Goal: Task Accomplishment & Management: Use online tool/utility

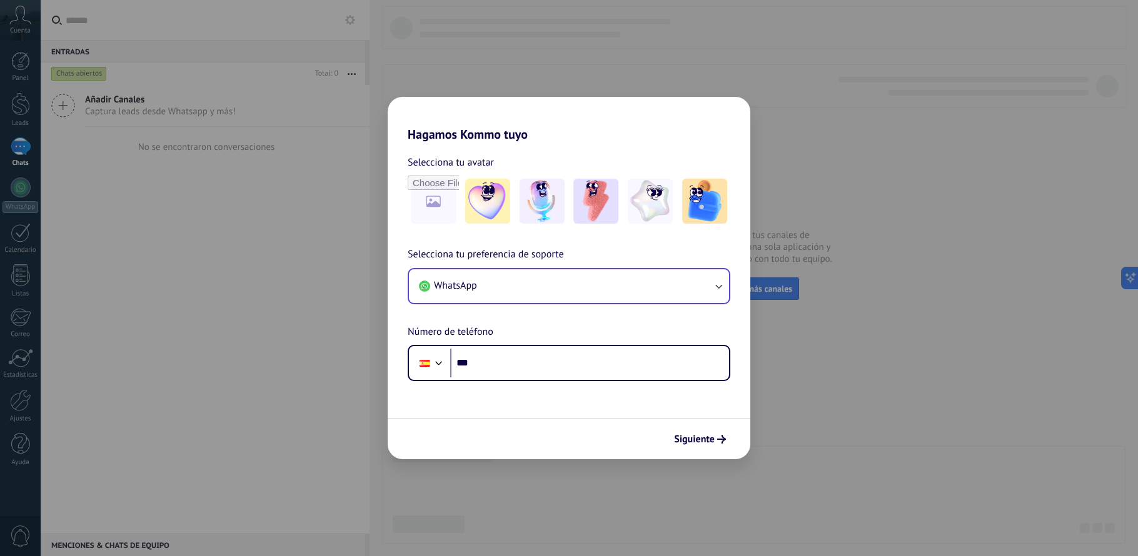
click at [521, 278] on button "WhatsApp" at bounding box center [569, 286] width 320 height 34
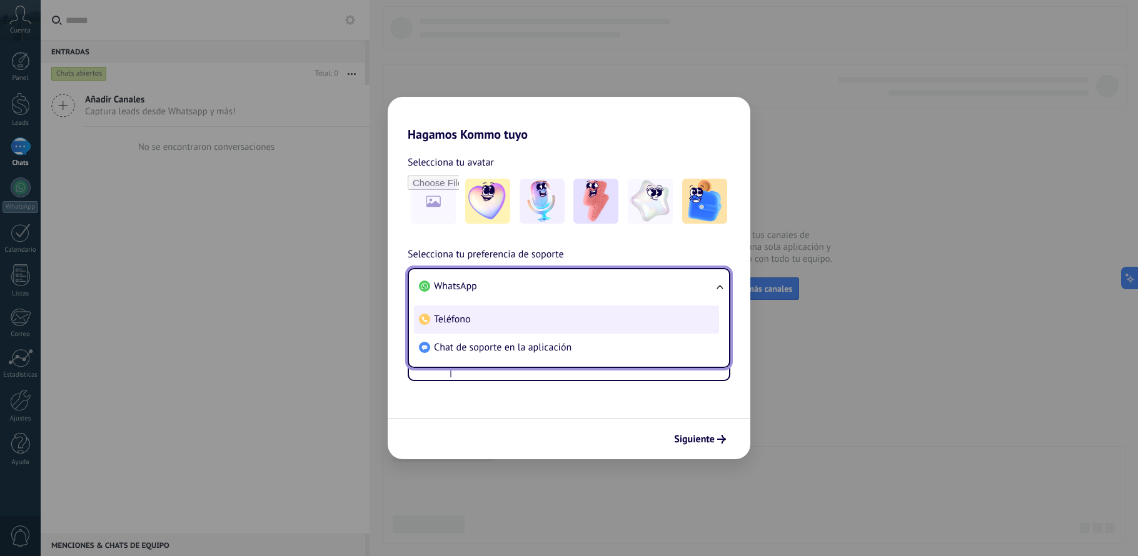
click at [516, 319] on li "Teléfono" at bounding box center [566, 320] width 305 height 28
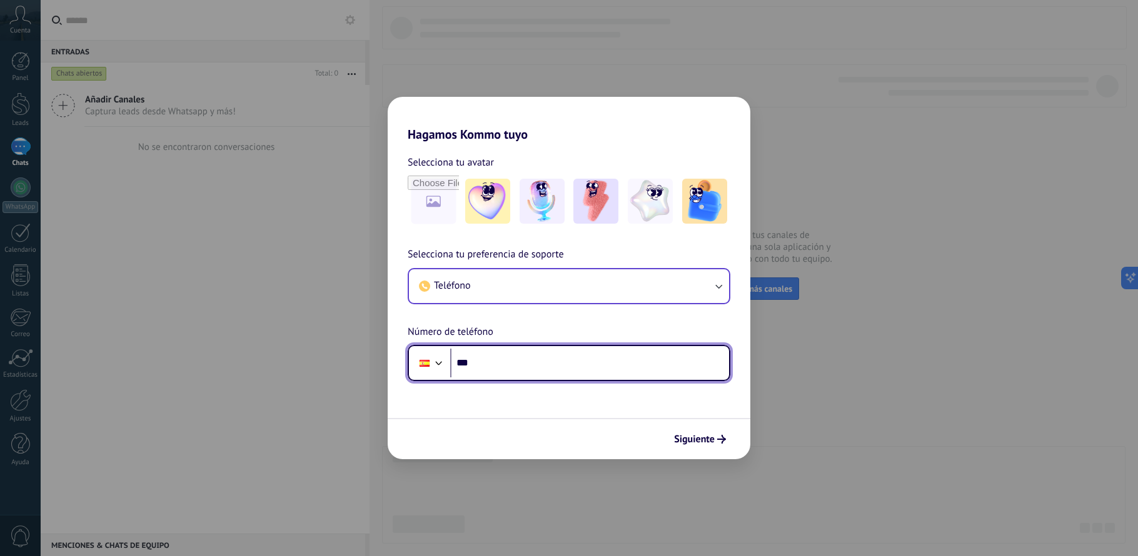
click at [514, 376] on input "***" at bounding box center [589, 363] width 279 height 29
type input "**********"
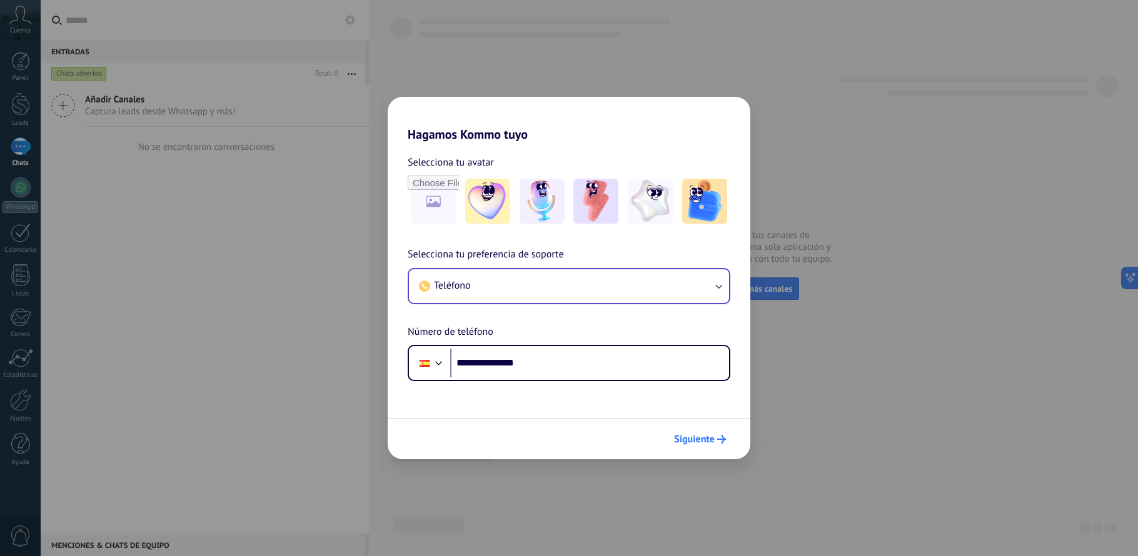
click at [703, 436] on span "Siguiente" at bounding box center [694, 439] width 41 height 9
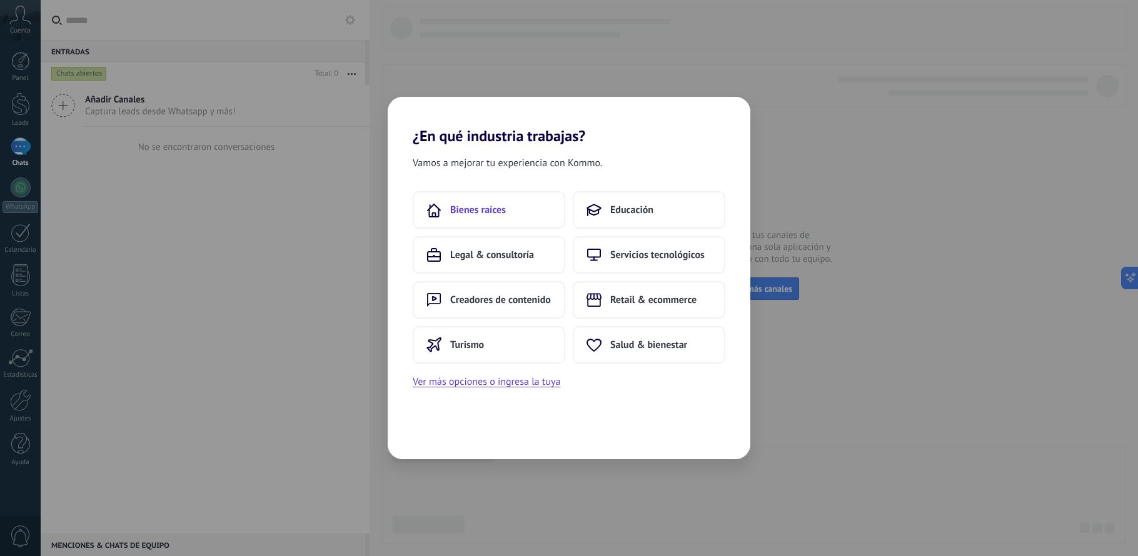
click at [528, 213] on button "Bienes raíces" at bounding box center [489, 210] width 153 height 38
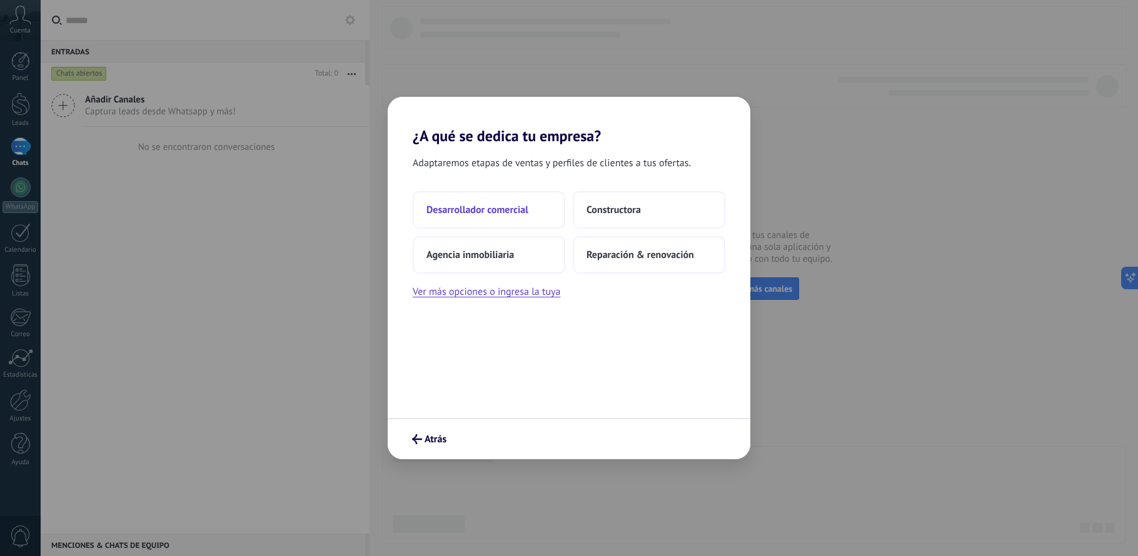
click at [509, 207] on span "Desarrollador comercial" at bounding box center [477, 210] width 102 height 13
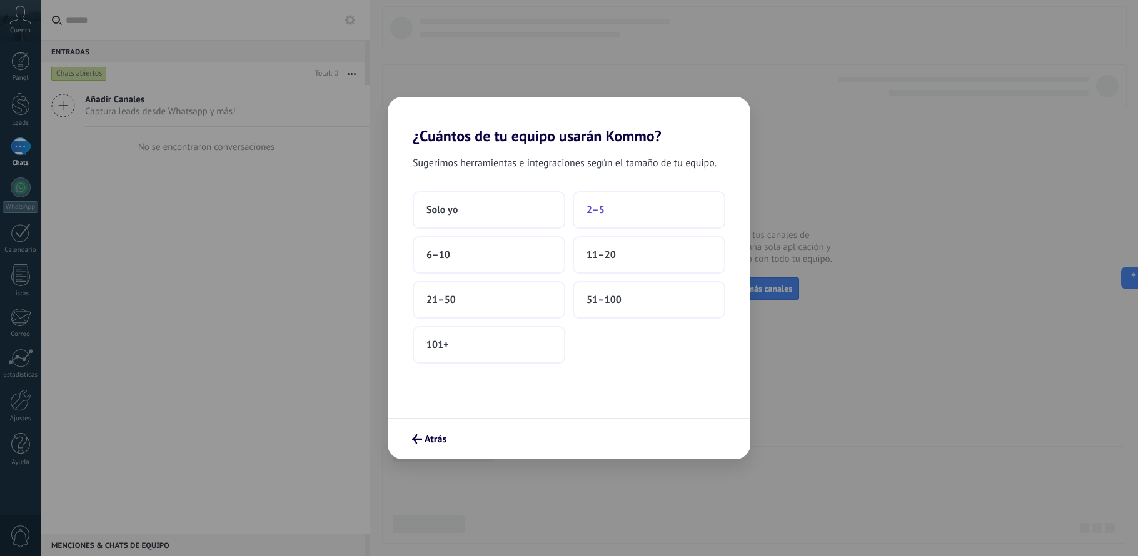
click at [596, 208] on span "2–5" at bounding box center [595, 210] width 18 height 13
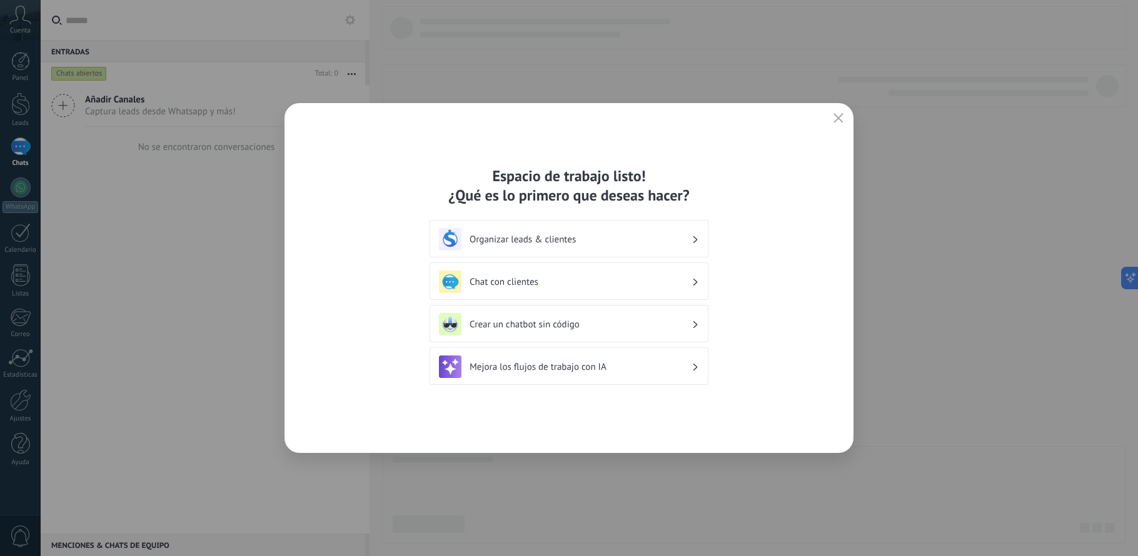
click at [605, 243] on h3 "Organizar leads & clientes" at bounding box center [580, 240] width 222 height 12
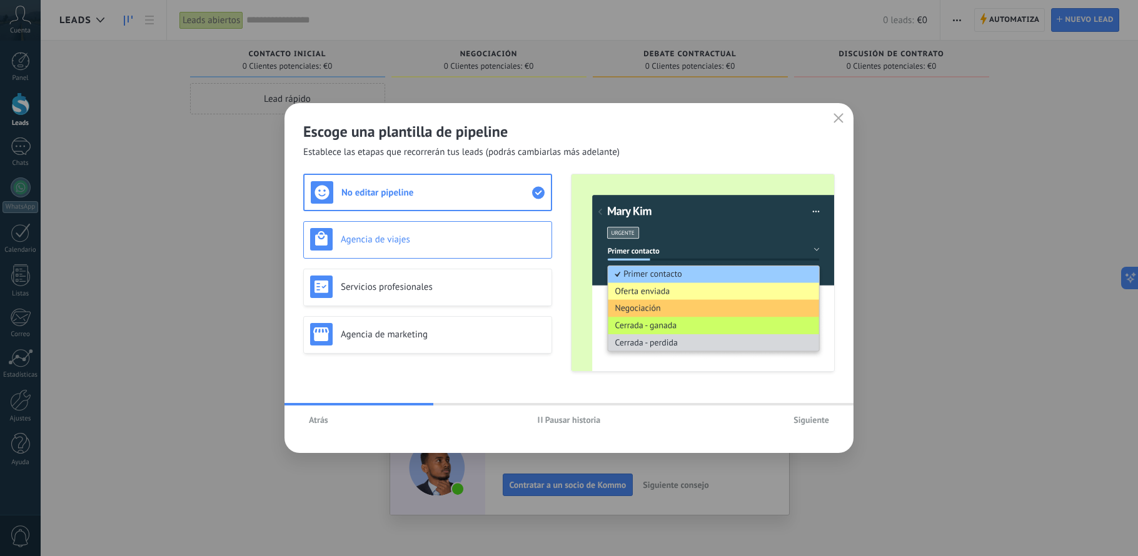
click at [516, 239] on h3 "Agencia de viajes" at bounding box center [443, 240] width 204 height 12
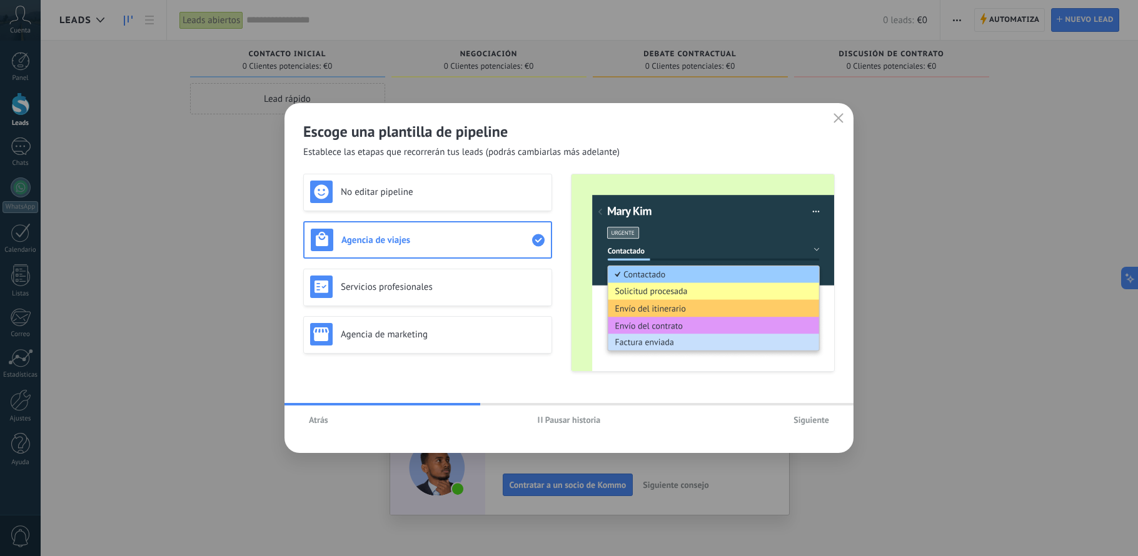
click at [813, 418] on span "Siguiente" at bounding box center [811, 420] width 36 height 9
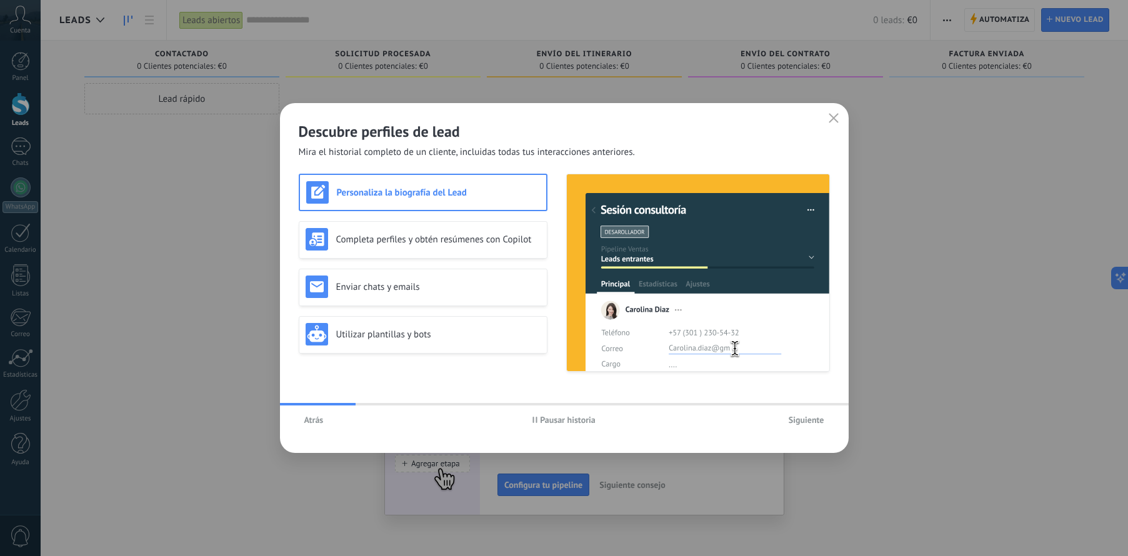
click at [809, 419] on span "Siguiente" at bounding box center [807, 420] width 36 height 9
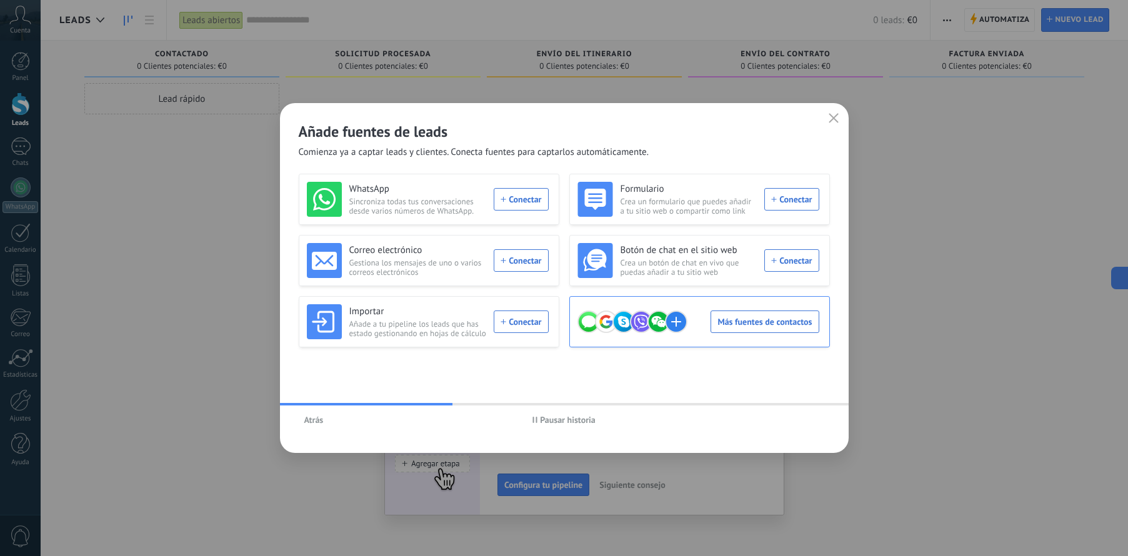
click at [755, 323] on div "Más fuentes de contactos" at bounding box center [699, 321] width 242 height 35
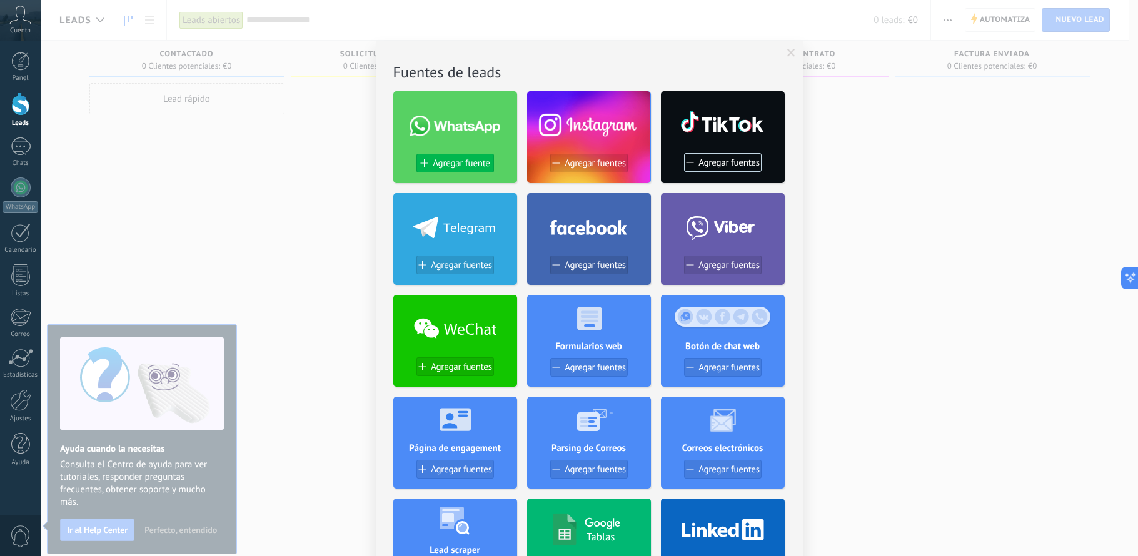
click at [480, 161] on span "Agregar fuente" at bounding box center [461, 163] width 57 height 11
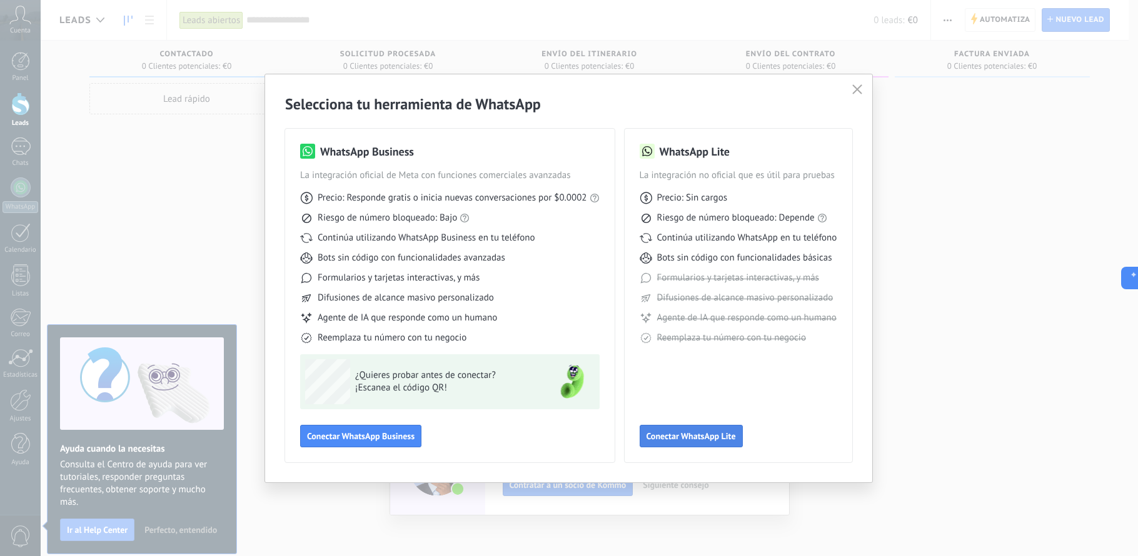
click at [698, 429] on button "Conectar WhatsApp Lite" at bounding box center [690, 436] width 103 height 23
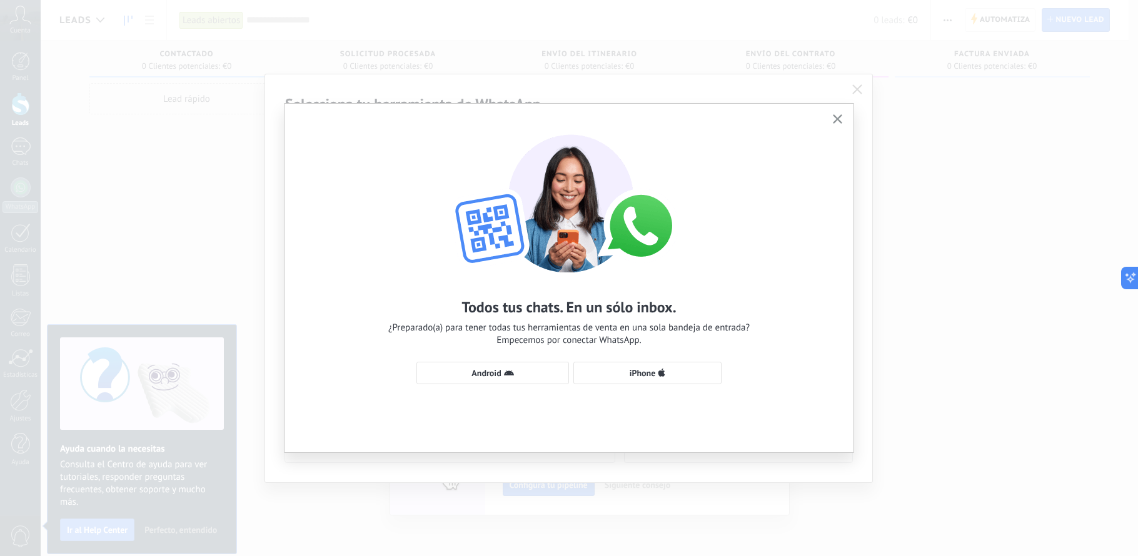
click at [828, 116] on div "Todos tus chats. En un sólo inbox. ¿Preparado(a) para tener todas tus herramien…" at bounding box center [568, 253] width 569 height 299
click at [841, 114] on button "button" at bounding box center [837, 119] width 16 height 17
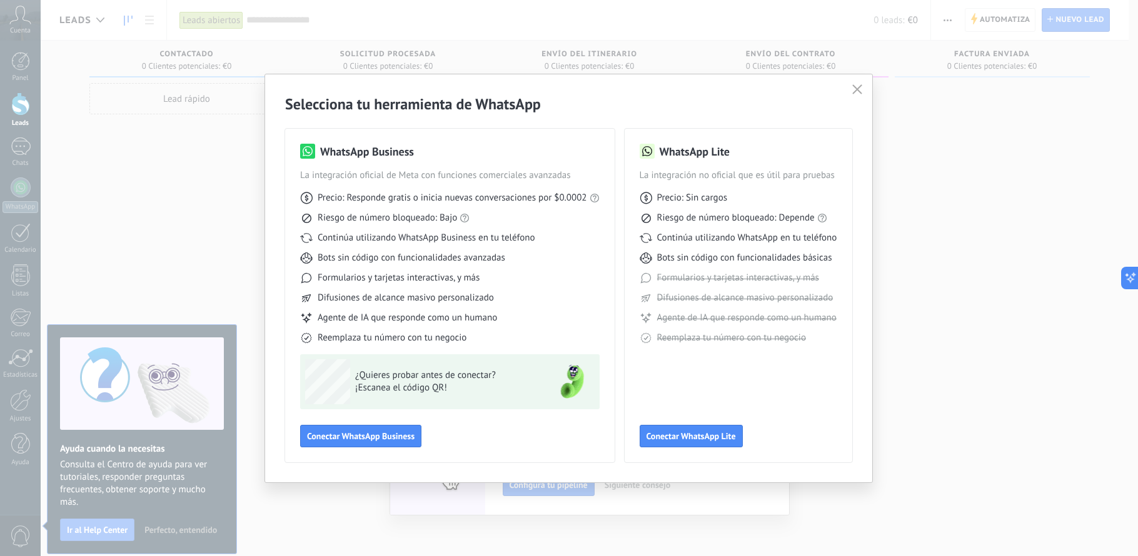
click at [851, 82] on button "button" at bounding box center [857, 90] width 16 height 18
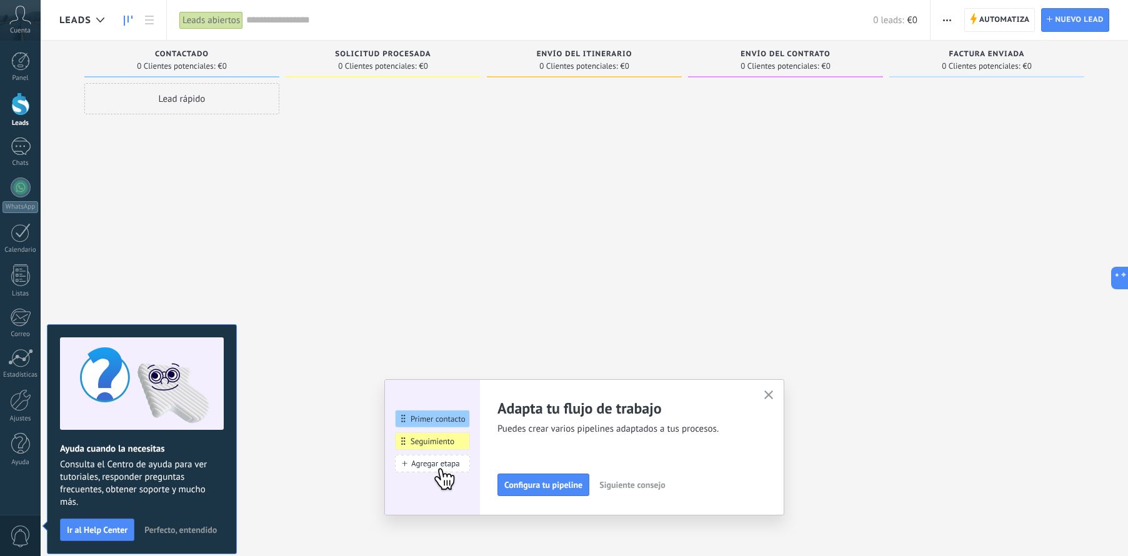
click at [769, 396] on icon "button" at bounding box center [768, 395] width 9 height 9
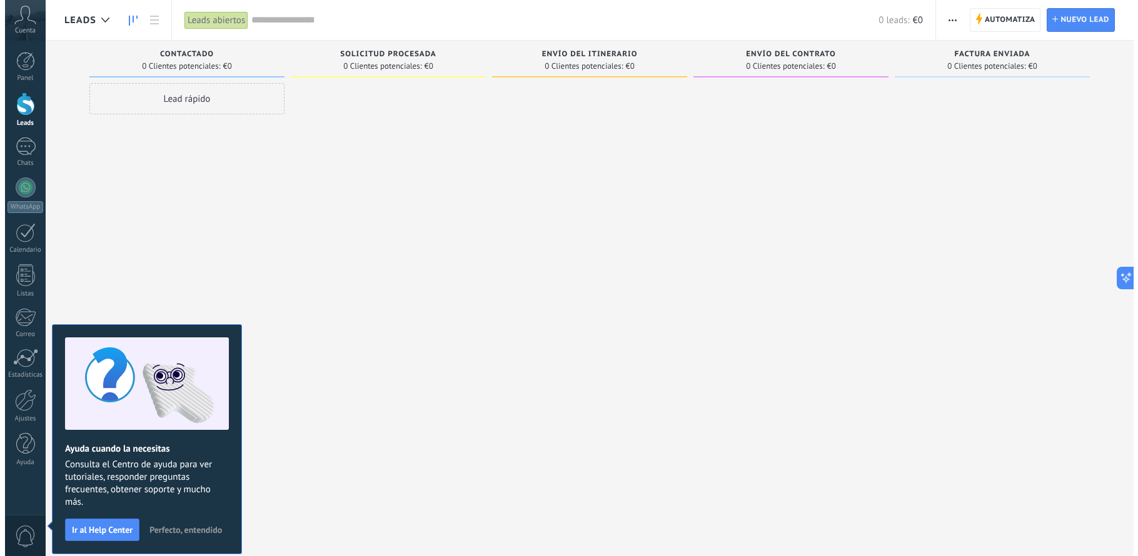
scroll to position [21, 0]
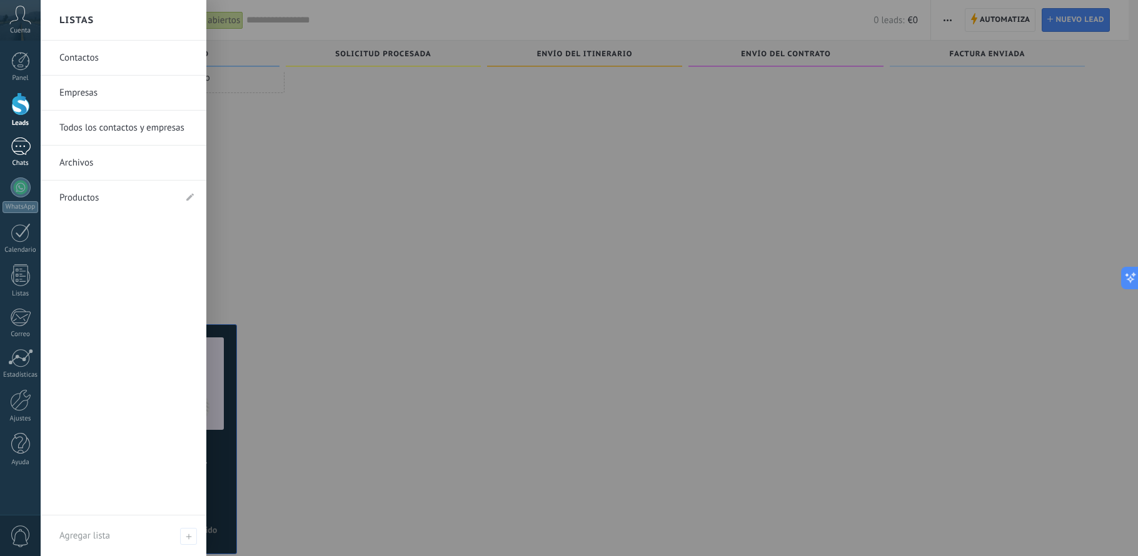
click at [23, 142] on div at bounding box center [21, 147] width 20 height 18
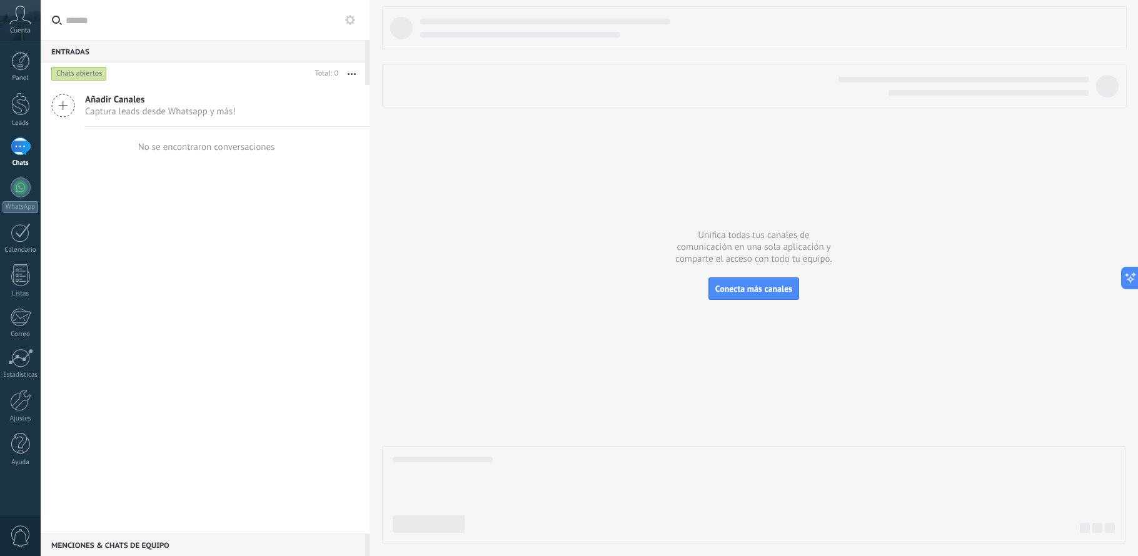
click at [144, 113] on span "Captura leads desde Whatsapp y más!" at bounding box center [160, 112] width 151 height 12
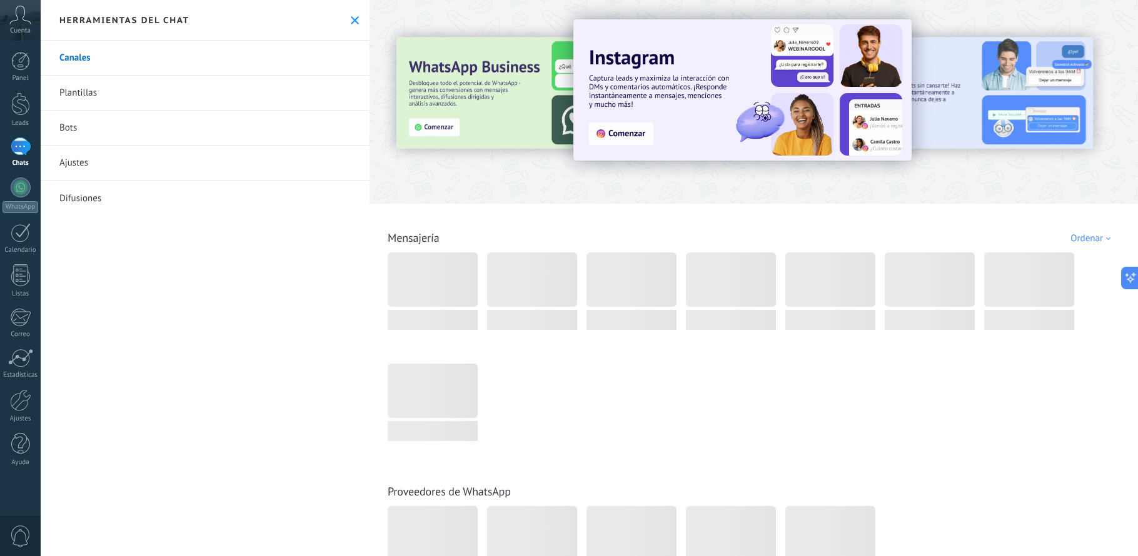
click at [115, 133] on link "Bots" at bounding box center [205, 128] width 329 height 35
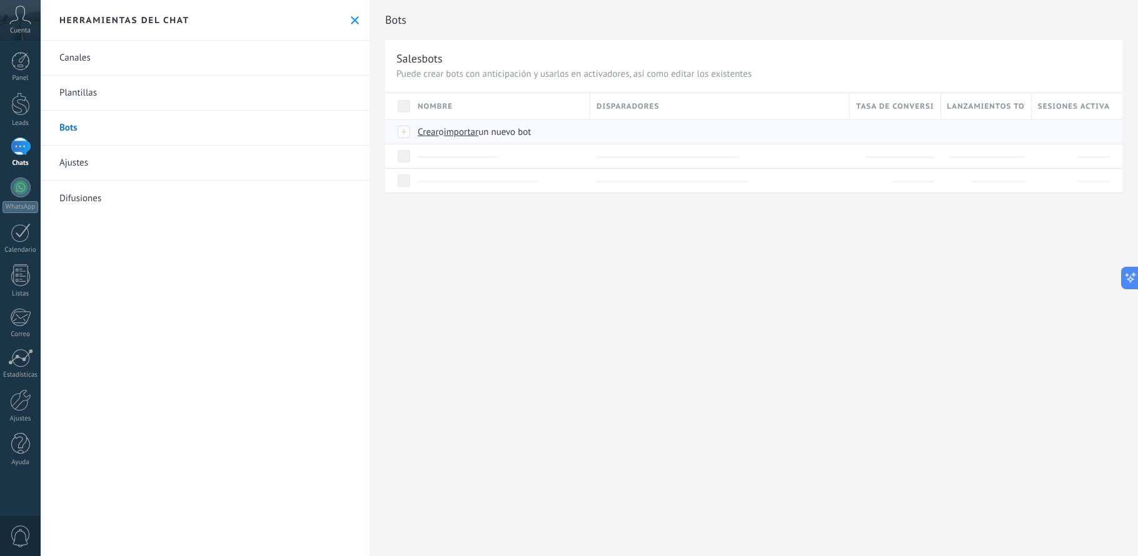
click at [429, 128] on span "Crear" at bounding box center [428, 132] width 21 height 12
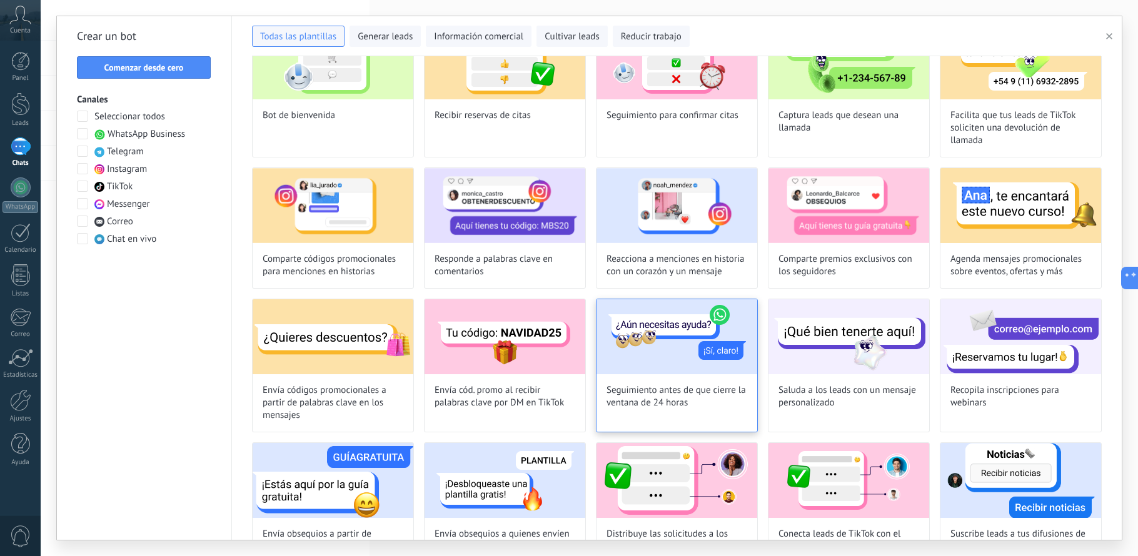
scroll to position [111, 0]
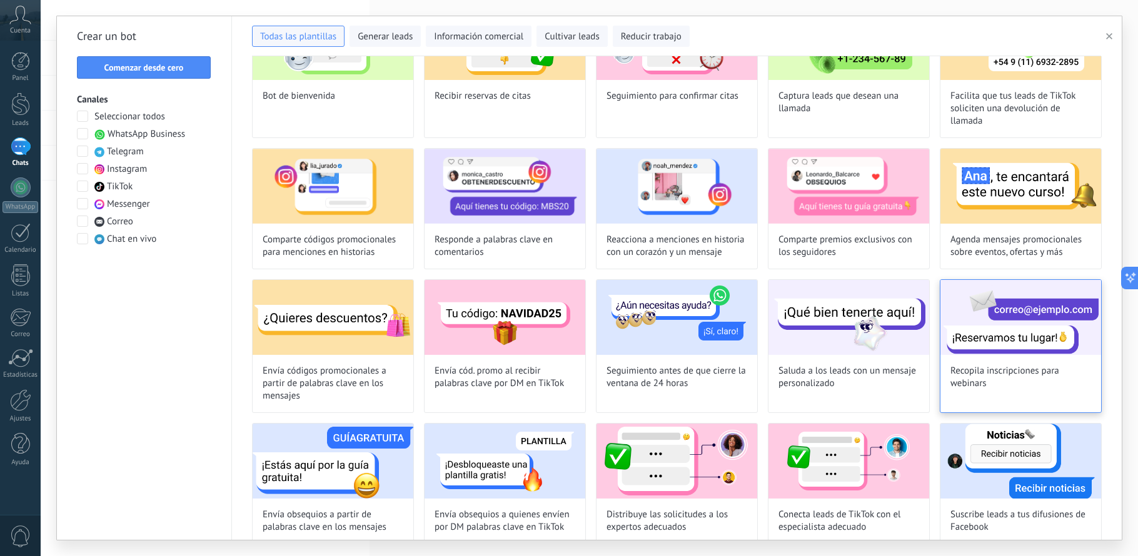
click at [1011, 341] on img at bounding box center [1020, 317] width 161 height 75
type input "**********"
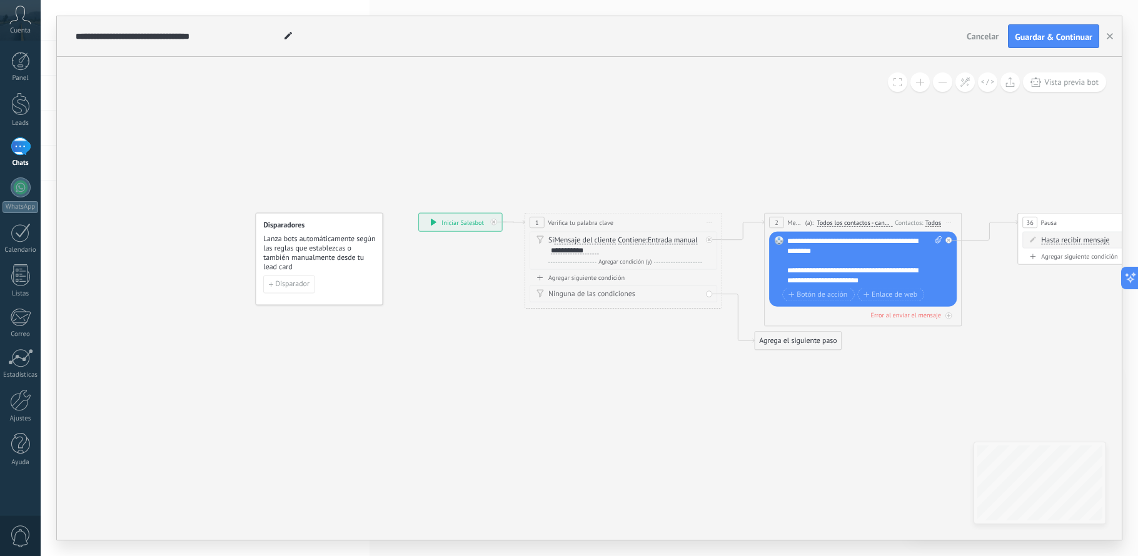
click at [996, 30] on button "Cancelar" at bounding box center [982, 36] width 42 height 19
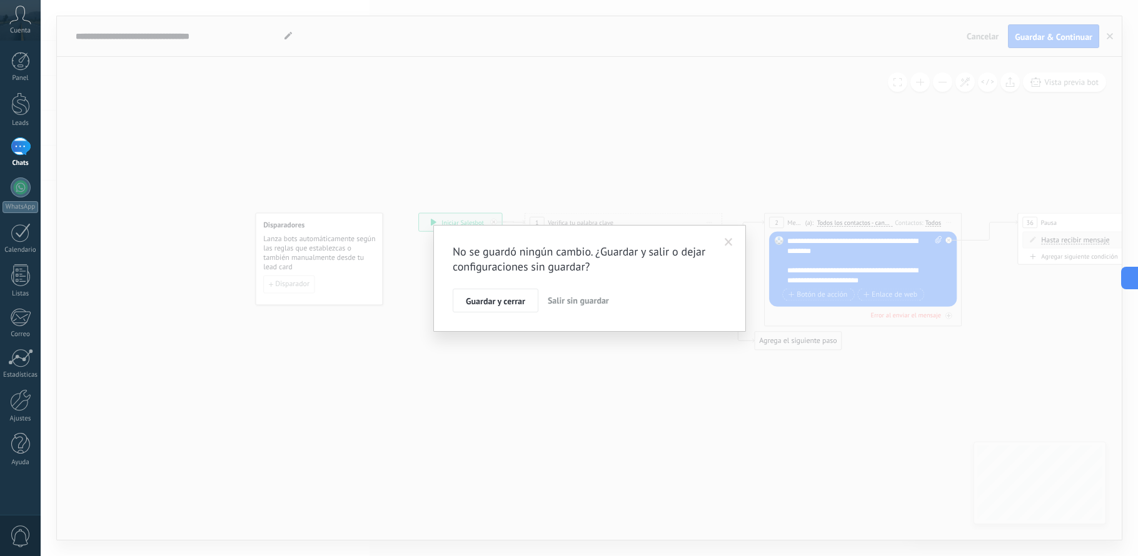
click at [580, 296] on span "Salir sin guardar" at bounding box center [578, 300] width 61 height 11
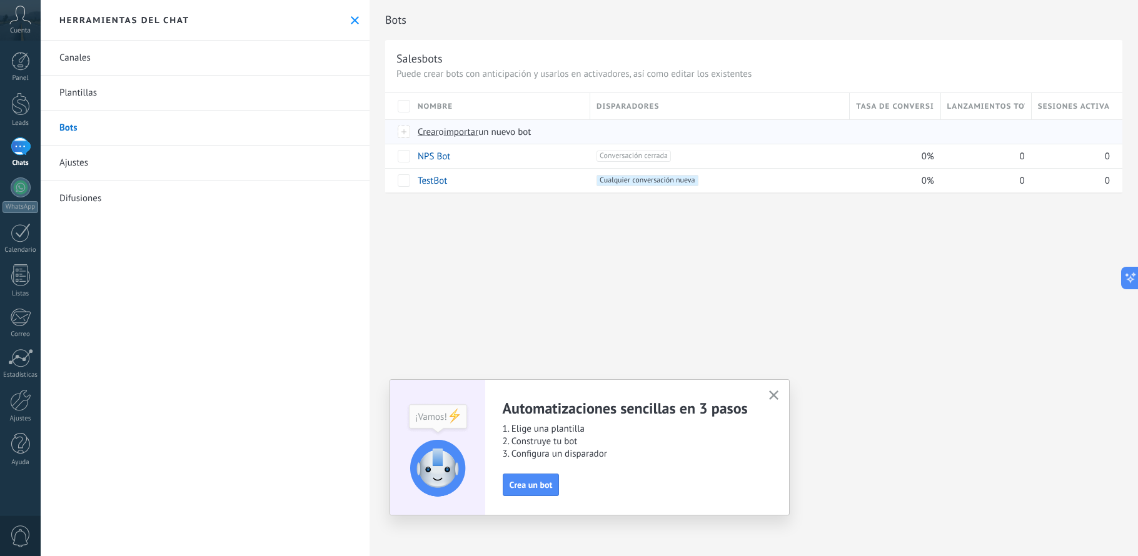
click at [429, 134] on span "Crear" at bounding box center [428, 132] width 21 height 12
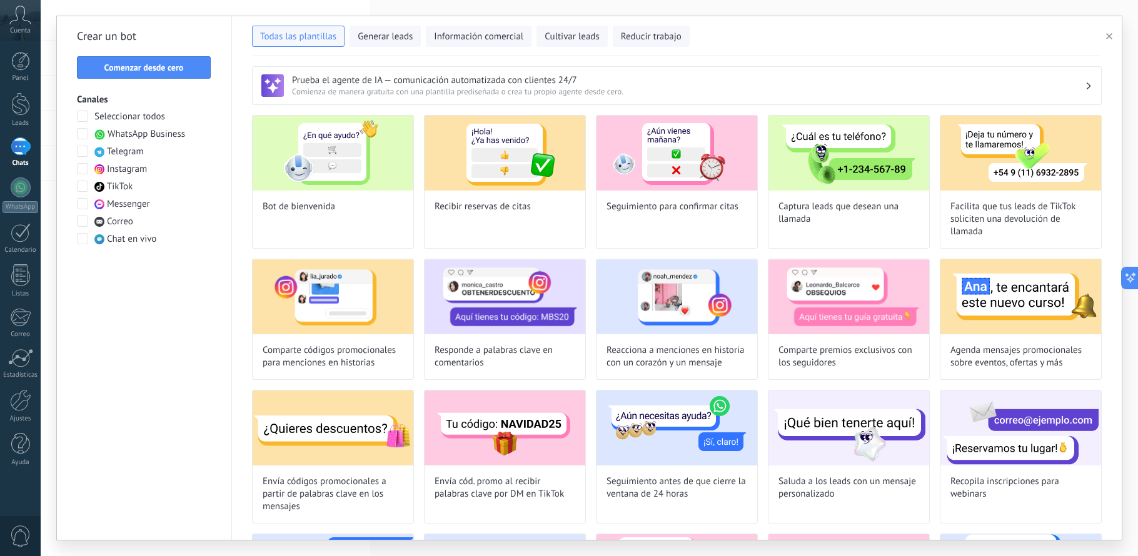
click at [83, 150] on span at bounding box center [82, 151] width 11 height 11
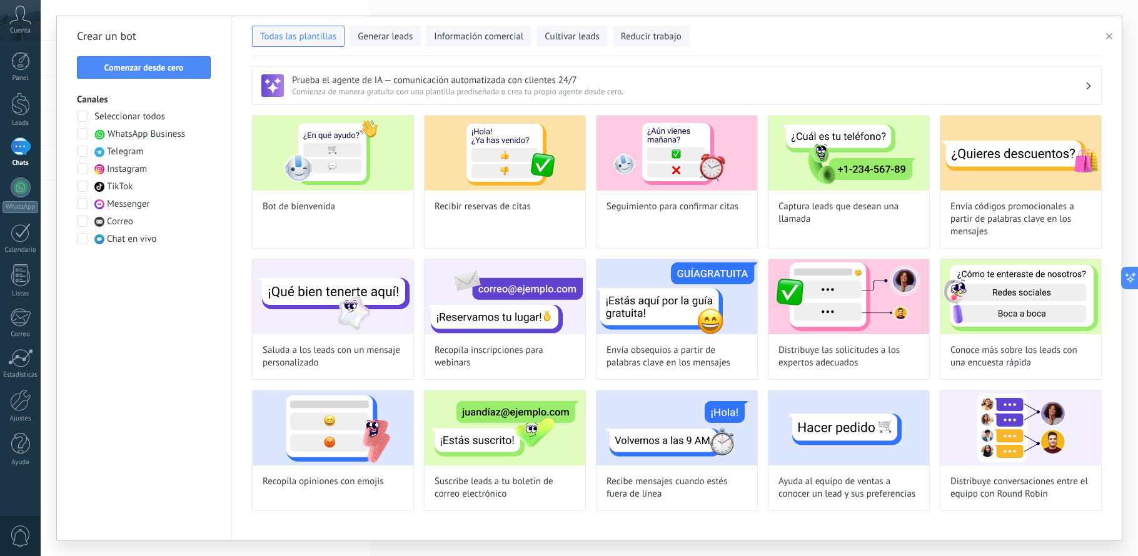
click at [83, 150] on span at bounding box center [82, 151] width 11 height 11
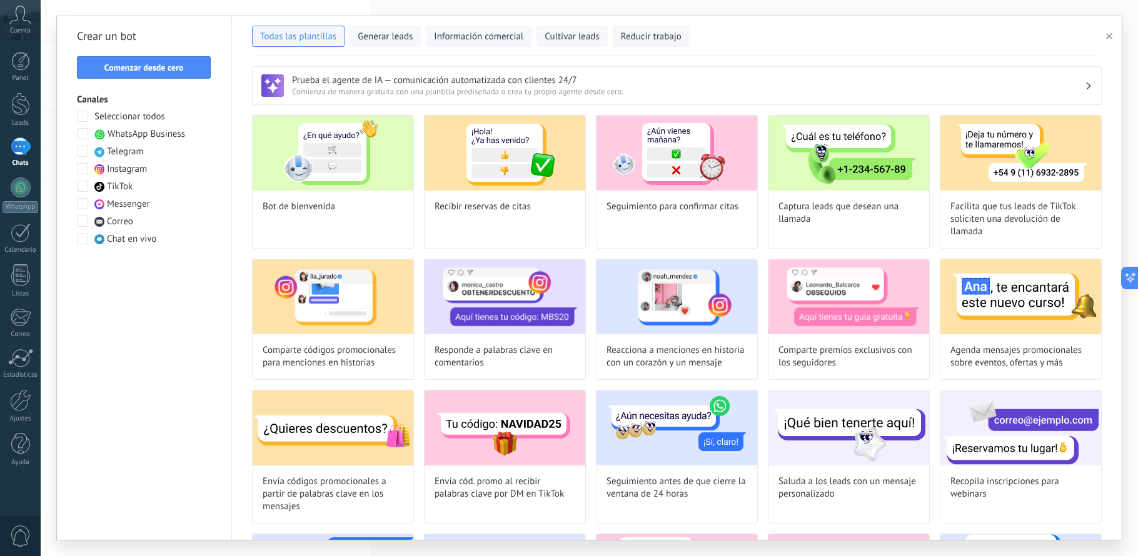
click at [87, 164] on span at bounding box center [82, 168] width 11 height 11
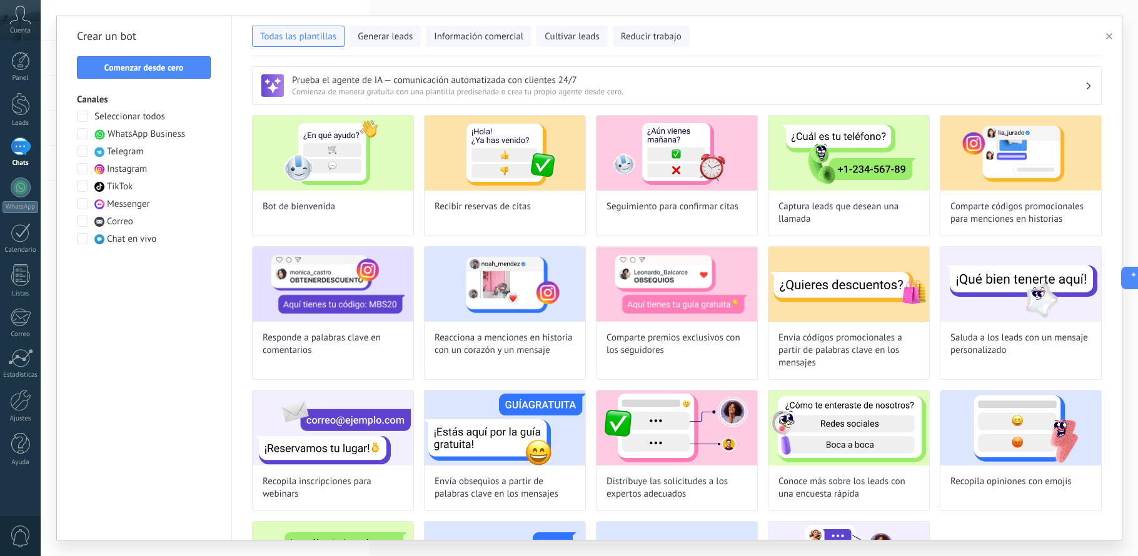
click at [83, 152] on span at bounding box center [82, 151] width 11 height 11
click at [84, 133] on span at bounding box center [82, 133] width 11 height 11
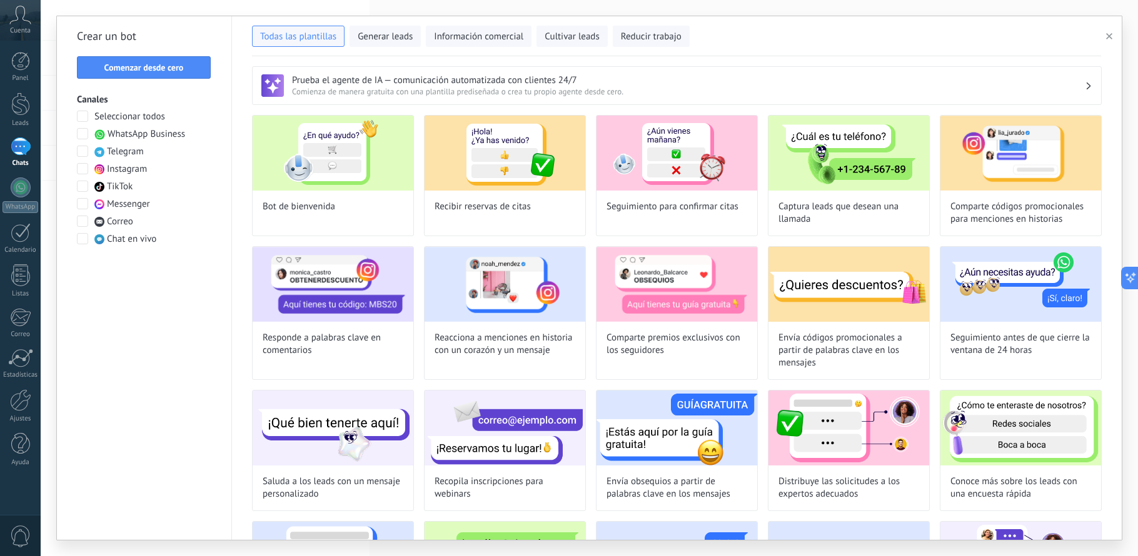
click at [83, 184] on span at bounding box center [82, 186] width 11 height 11
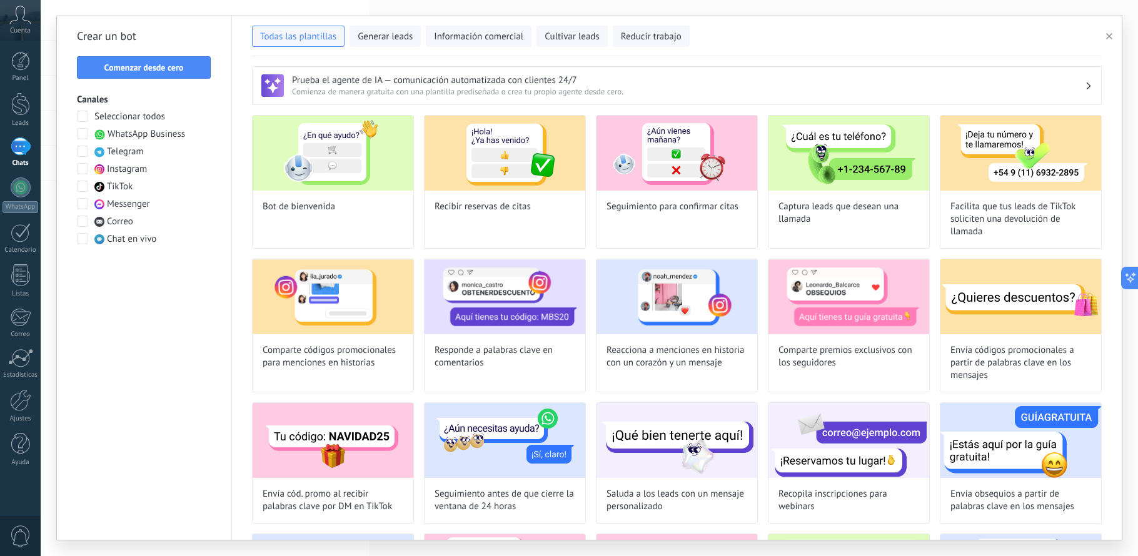
click at [89, 203] on label "Messenger" at bounding box center [113, 204] width 73 height 13
click at [85, 218] on span at bounding box center [82, 221] width 11 height 11
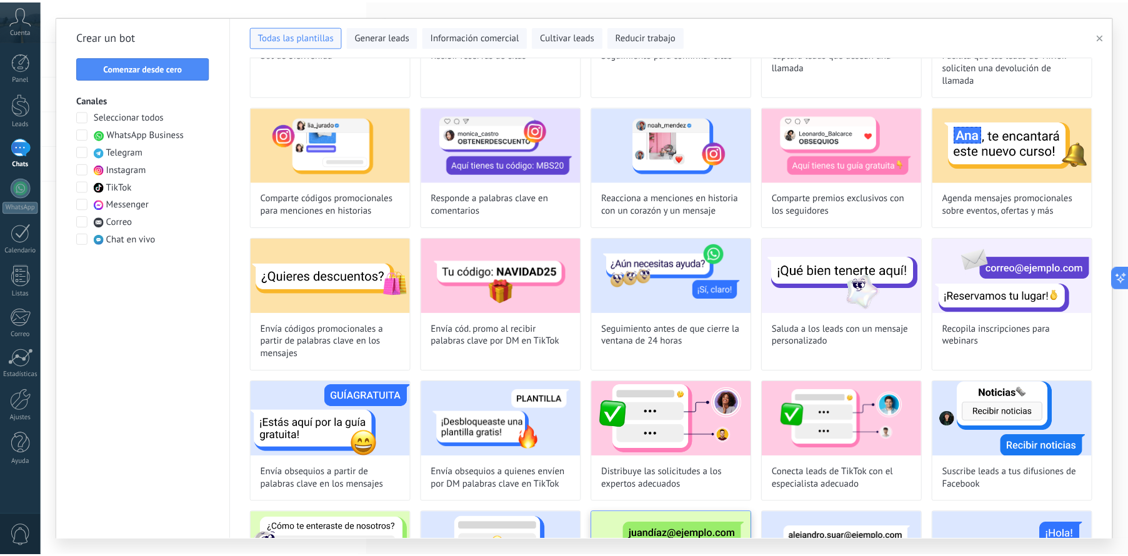
scroll to position [0, 0]
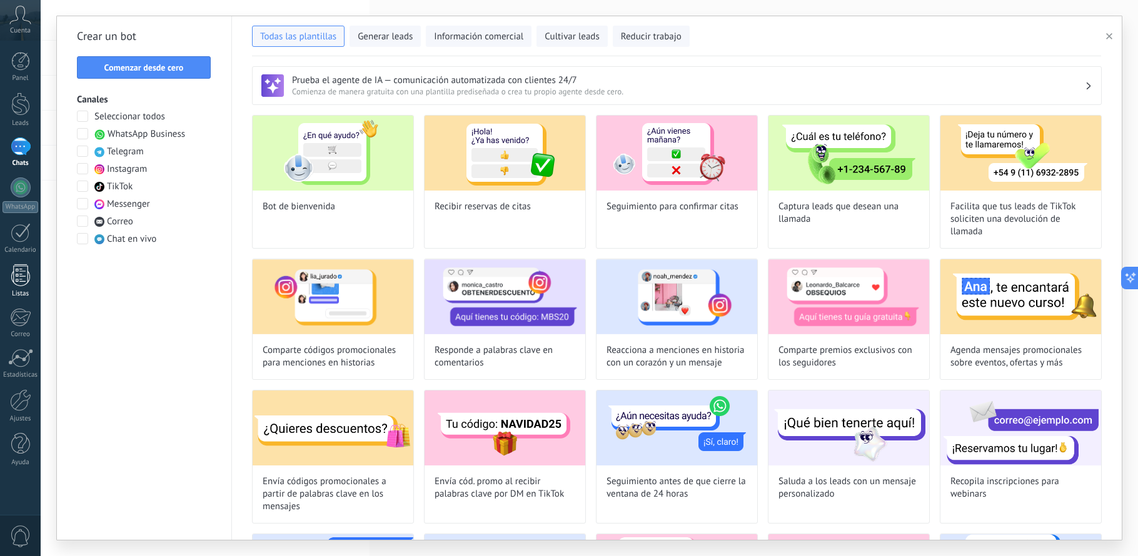
click at [25, 271] on div at bounding box center [20, 275] width 19 height 22
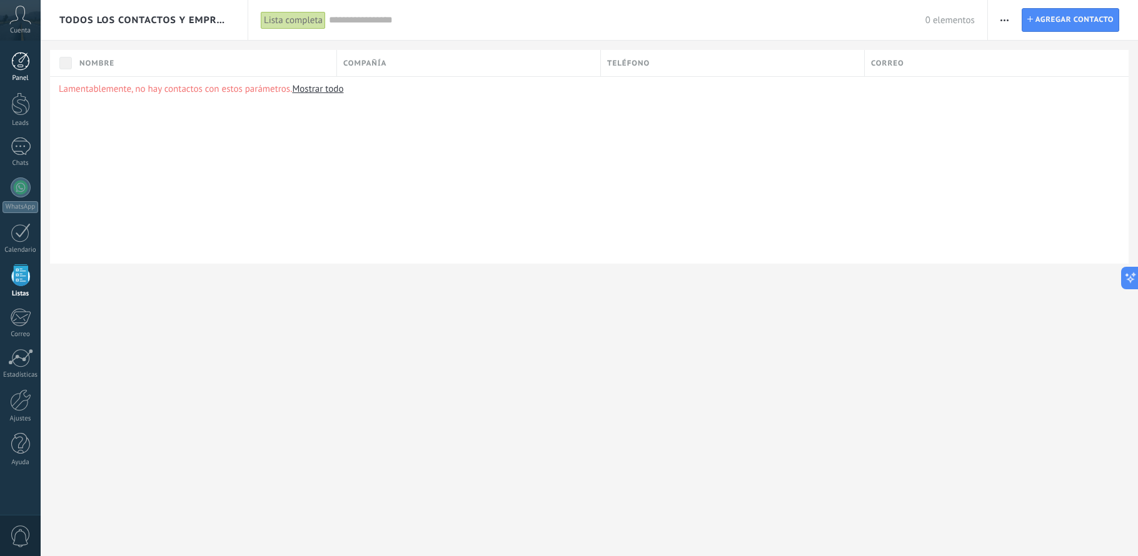
click at [21, 63] on div at bounding box center [20, 61] width 19 height 19
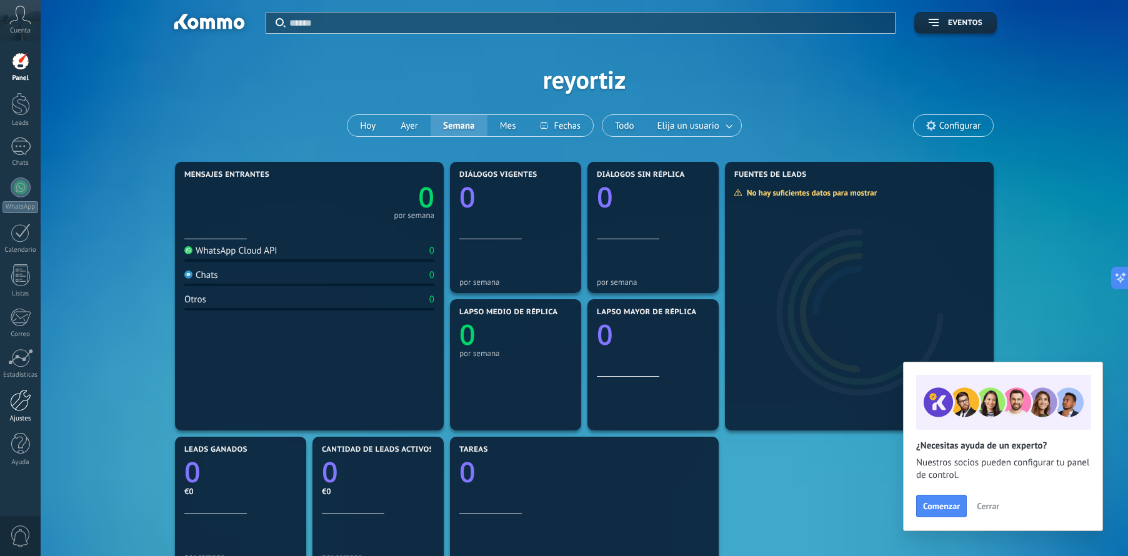
click at [7, 419] on div "Ajustes" at bounding box center [21, 419] width 36 height 8
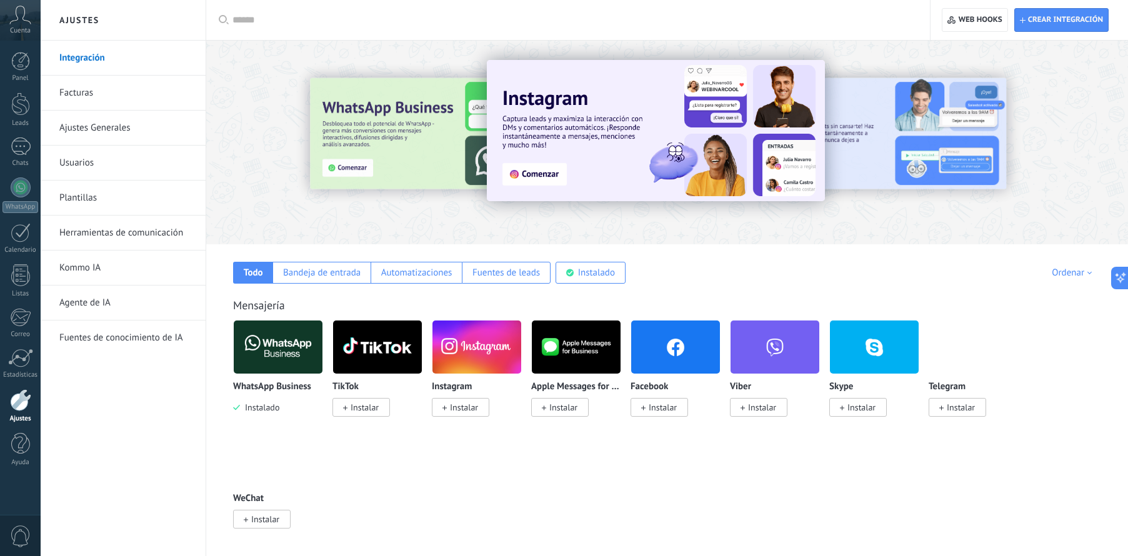
scroll to position [23, 0]
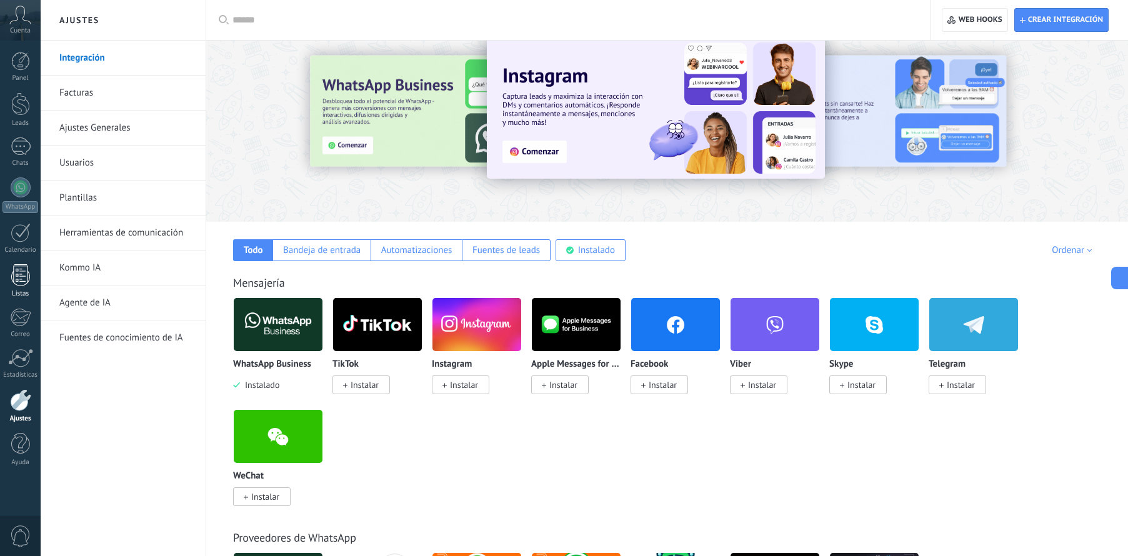
click at [22, 271] on div at bounding box center [20, 275] width 19 height 22
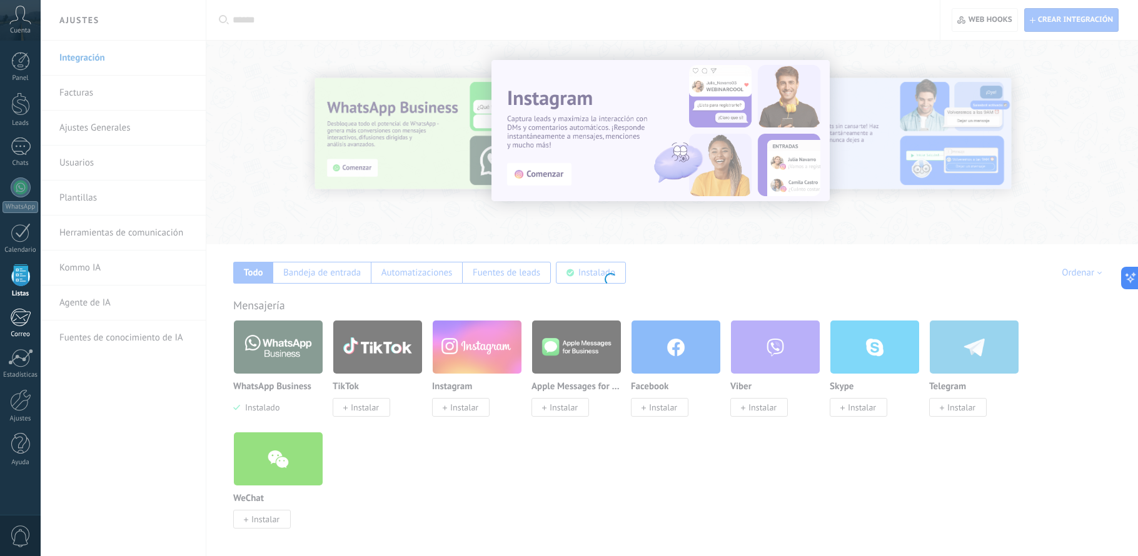
click at [19, 319] on div at bounding box center [20, 317] width 21 height 19
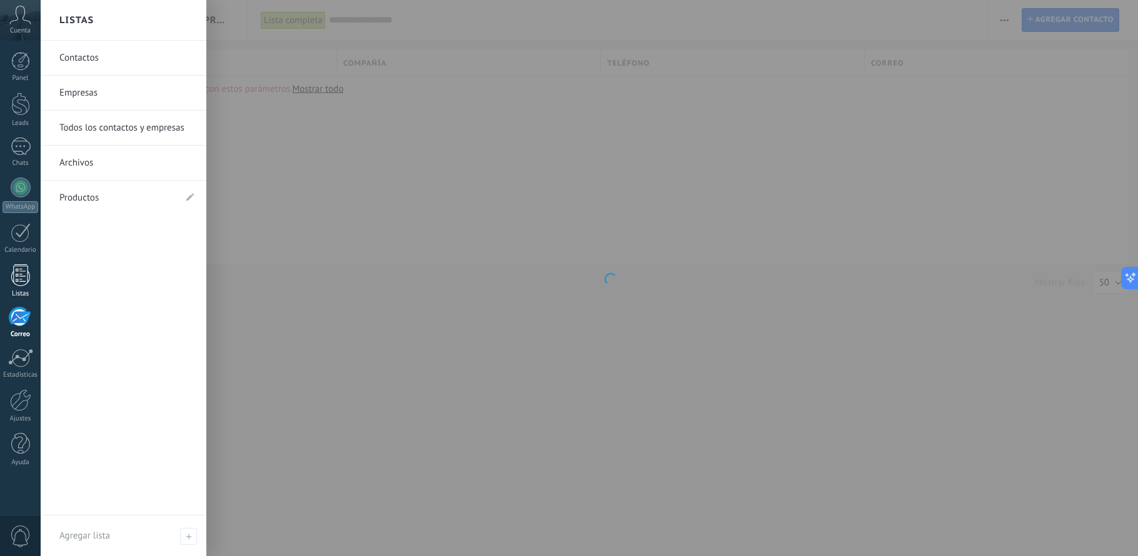
click at [22, 276] on div at bounding box center [20, 275] width 19 height 22
